Goal: Task Accomplishment & Management: Manage account settings

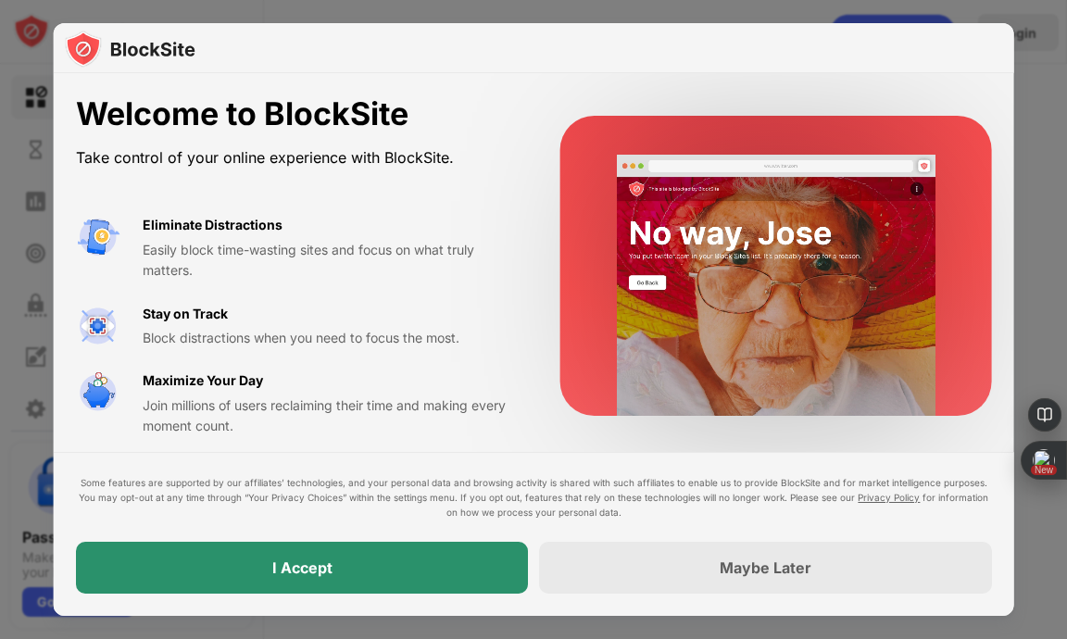
click at [381, 568] on div "I Accept" at bounding box center [302, 568] width 452 height 52
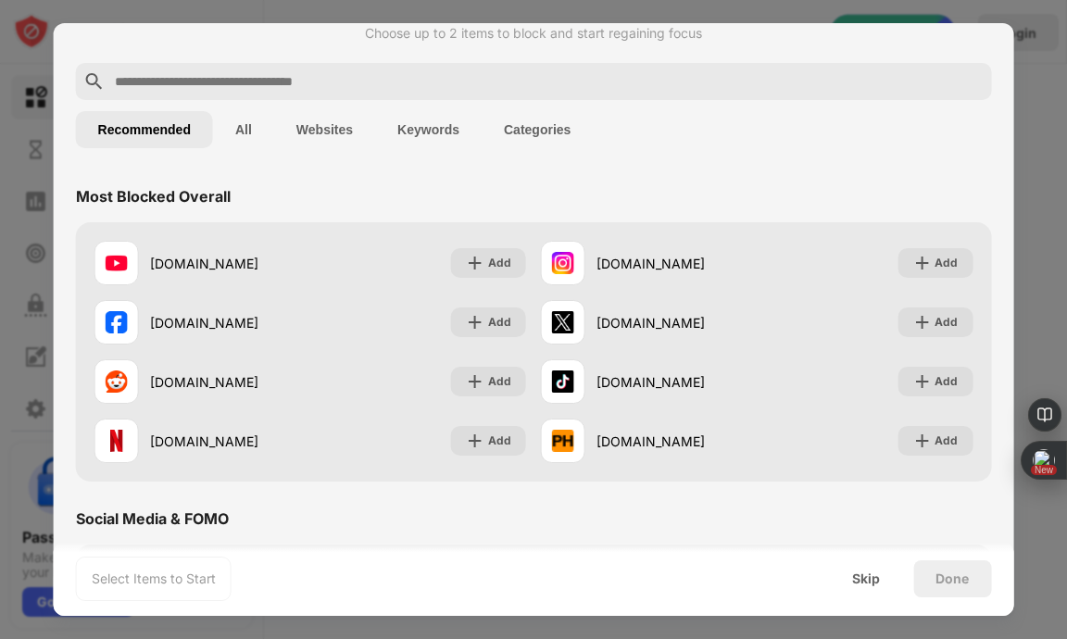
scroll to position [54, 0]
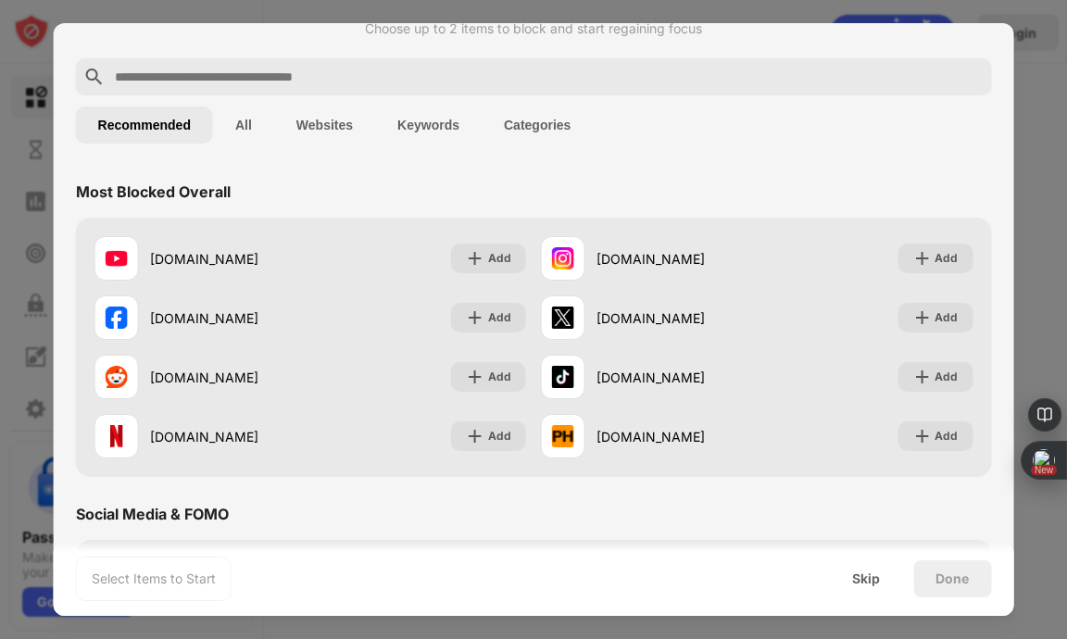
click at [331, 123] on button "Websites" at bounding box center [324, 124] width 101 height 37
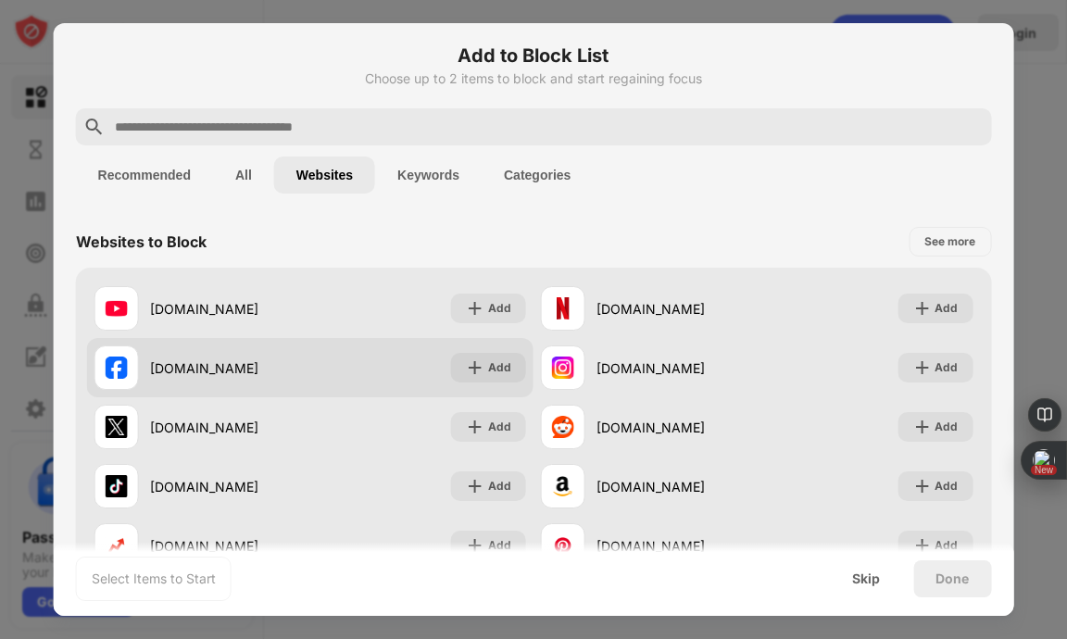
scroll to position [0, 0]
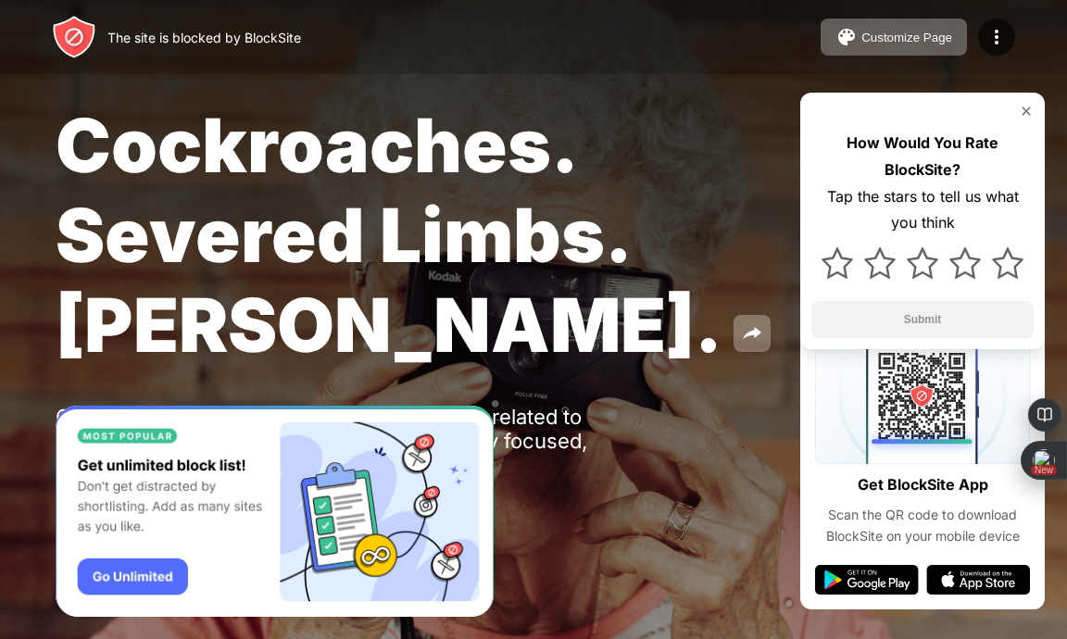
click at [1018, 112] on img at bounding box center [1025, 111] width 15 height 15
